Goal: Task Accomplishment & Management: Use online tool/utility

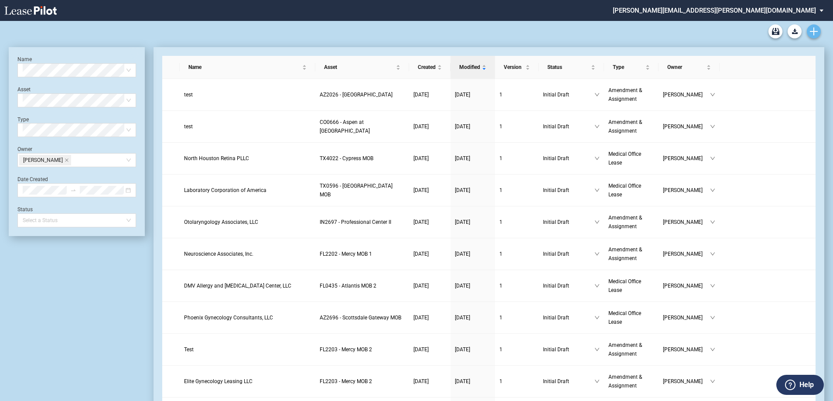
click at [810, 29] on icon "Create new document" at bounding box center [814, 31] width 8 height 8
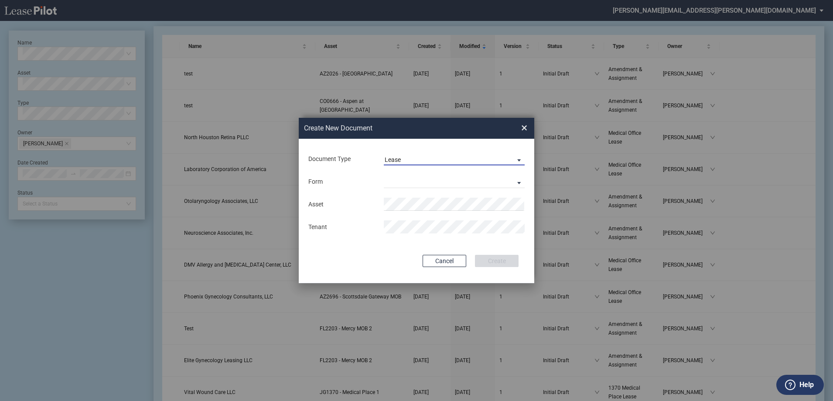
click at [426, 159] on span "Lease" at bounding box center [447, 160] width 125 height 9
click at [411, 180] on div "Amendment" at bounding box center [403, 181] width 37 height 10
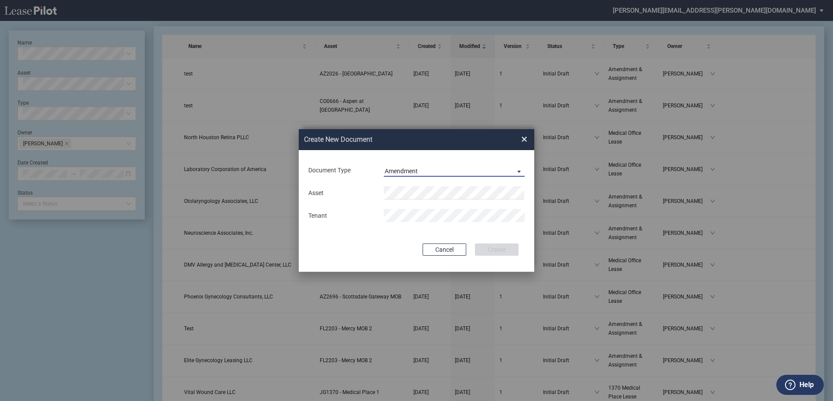
click at [406, 186] on md-input-container "Asset" at bounding box center [416, 192] width 218 height 15
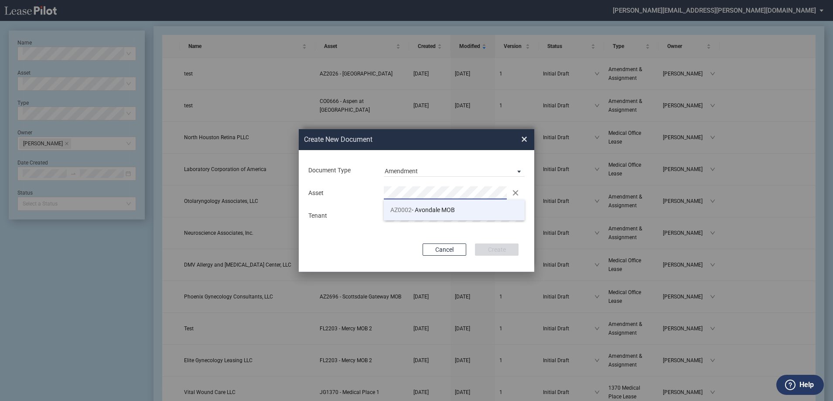
click at [404, 208] on span "AZ0002" at bounding box center [400, 209] width 21 height 7
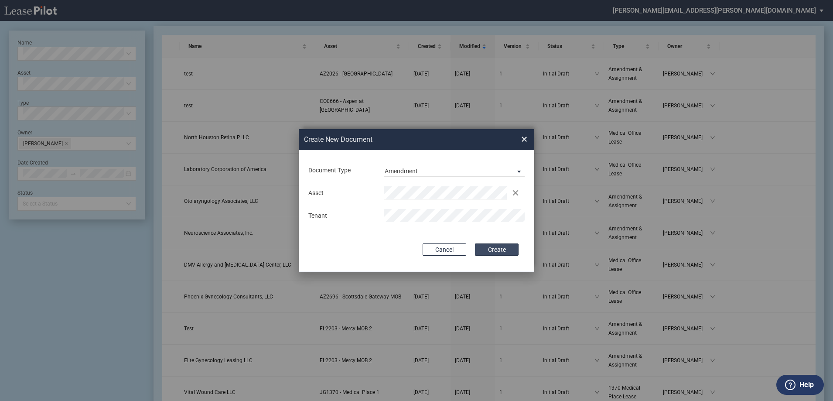
click at [487, 245] on button "Create" at bounding box center [497, 249] width 44 height 12
